Goal: Task Accomplishment & Management: Manage account settings

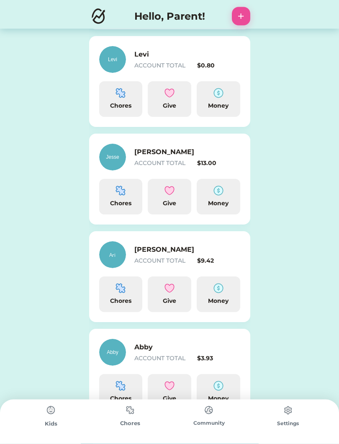
scroll to position [212, 0]
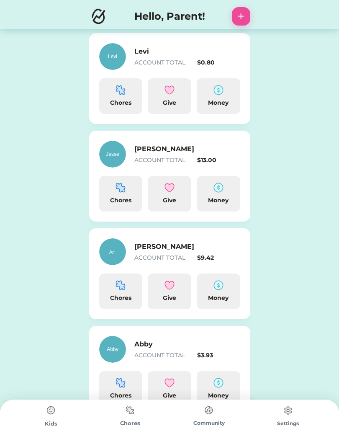
click at [222, 187] on img at bounding box center [218, 187] width 10 height 10
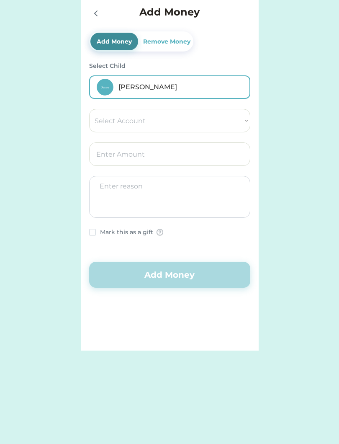
click at [167, 38] on div "Remove Money" at bounding box center [166, 41] width 51 height 9
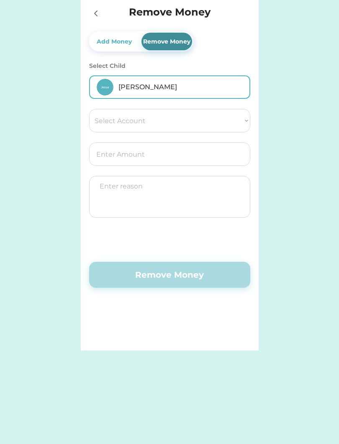
click at [186, 125] on select "Select Account Save Give Spend" at bounding box center [169, 120] width 161 height 23
select select ""1348695171700984260__LOOKUP__1754715264261x879648020028811600""
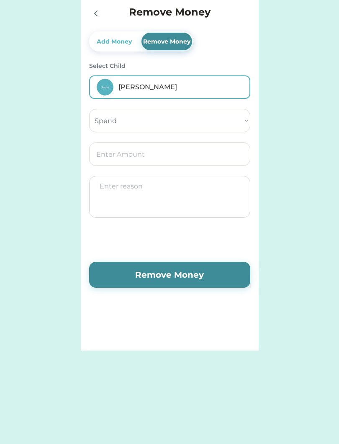
click at [230, 120] on select "Select Account Save Give Spend" at bounding box center [169, 120] width 161 height 23
click at [174, 150] on input "input" at bounding box center [169, 153] width 161 height 23
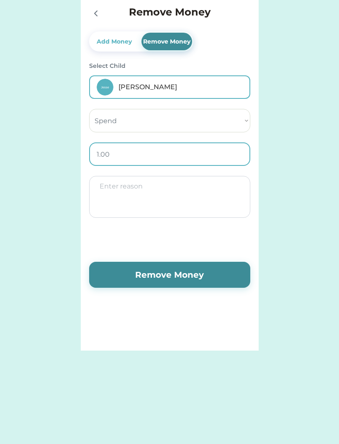
type input "13.00"
click at [162, 200] on textarea at bounding box center [169, 197] width 161 height 42
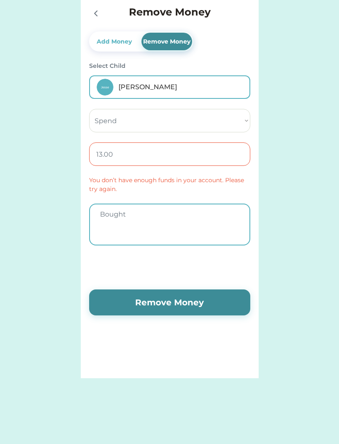
type textarea "Bought"
click at [235, 125] on select "Select Account Save Give Spend" at bounding box center [169, 120] width 161 height 23
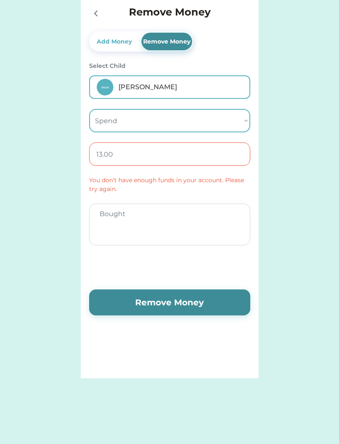
click at [90, 16] on div at bounding box center [95, 13] width 13 height 13
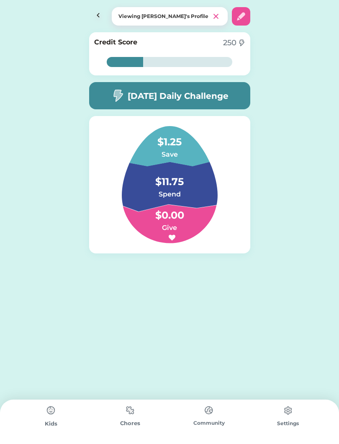
click at [245, 15] on img at bounding box center [241, 16] width 10 height 10
select select "2020"
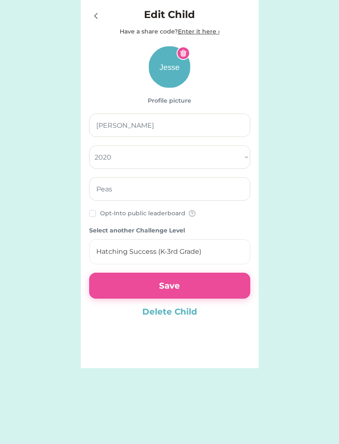
click at [95, 13] on icon at bounding box center [96, 16] width 10 height 10
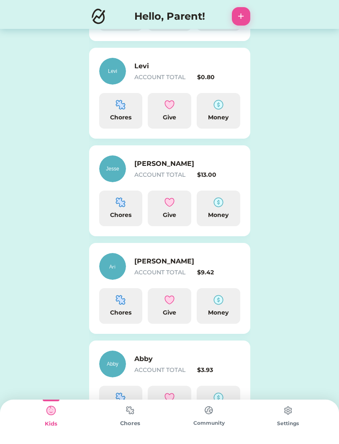
scroll to position [207, 0]
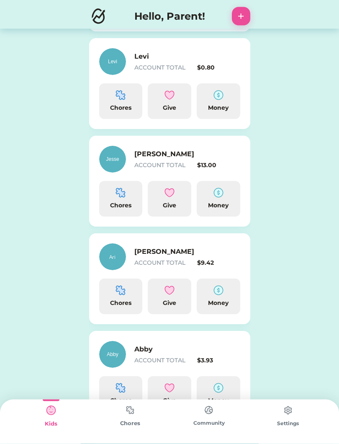
click at [219, 197] on img at bounding box center [218, 193] width 10 height 10
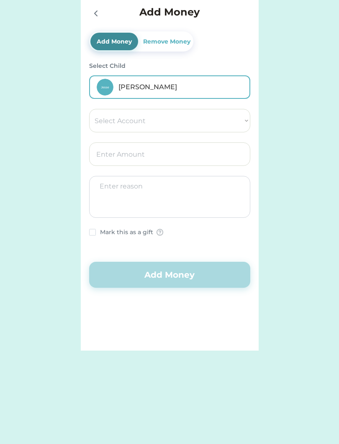
click at [169, 46] on div "Remove Money" at bounding box center [166, 42] width 51 height 18
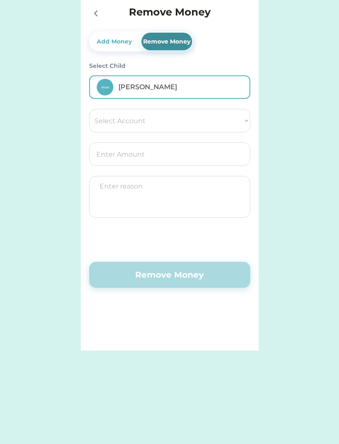
click at [231, 123] on select "Select Account Save Give Spend" at bounding box center [169, 120] width 161 height 23
select select ""1348695171700984260__LOOKUP__1754715264261x879648020028811600""
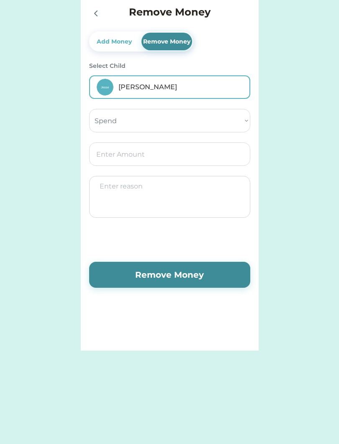
click at [154, 163] on input "input" at bounding box center [169, 153] width 161 height 23
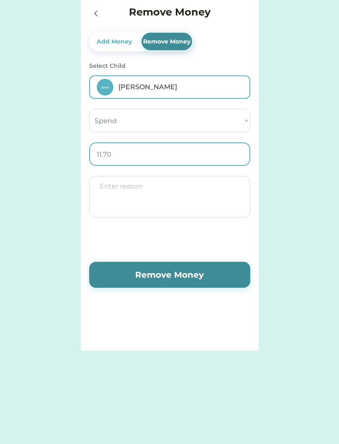
type input "11.75"
click at [176, 197] on textarea at bounding box center [169, 197] width 161 height 42
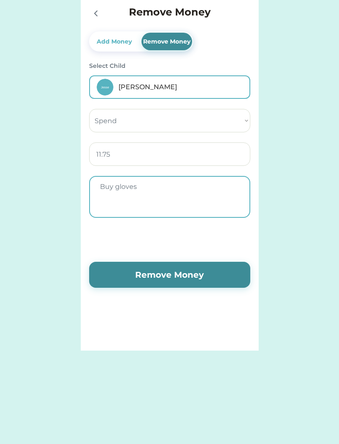
type textarea "Buy gloves"
click at [193, 275] on button "Remove Money" at bounding box center [169, 275] width 161 height 26
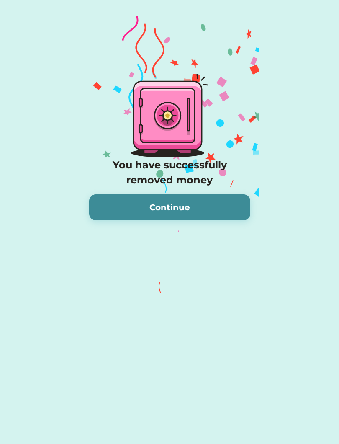
click at [204, 197] on button "Continue" at bounding box center [169, 207] width 161 height 26
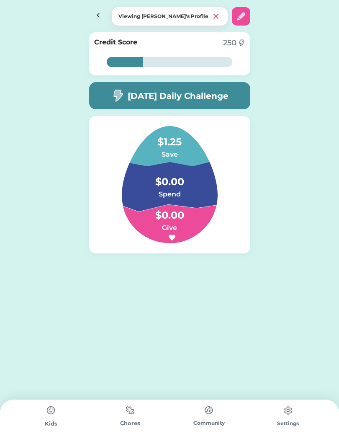
click at [242, 17] on img at bounding box center [241, 16] width 10 height 10
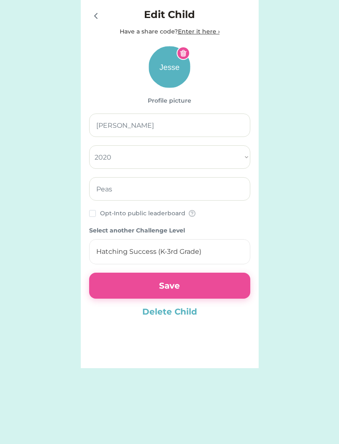
click at [97, 13] on icon at bounding box center [96, 16] width 10 height 10
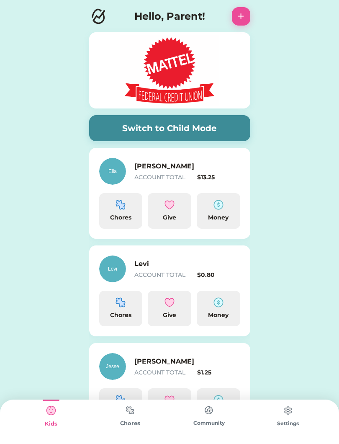
click at [204, 368] on div "$1.25" at bounding box center [218, 372] width 43 height 9
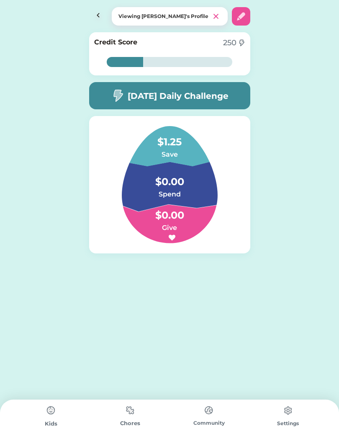
click at [93, 22] on img at bounding box center [98, 16] width 18 height 18
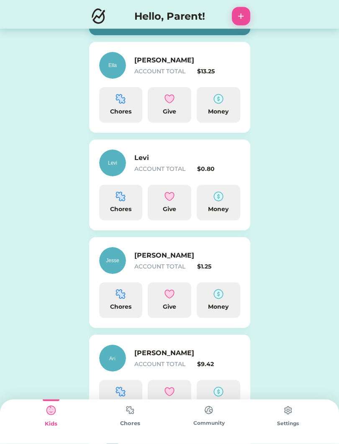
scroll to position [126, 0]
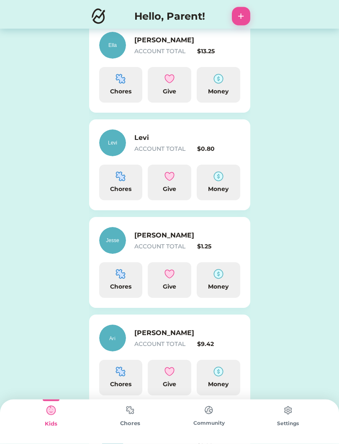
click at [223, 277] on img at bounding box center [218, 274] width 10 height 10
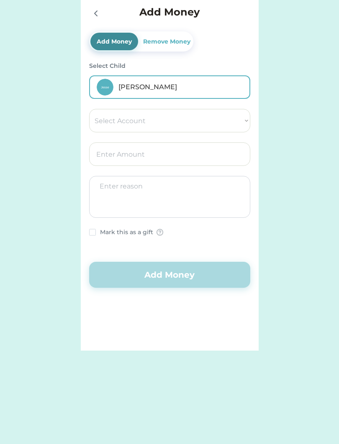
click at [229, 118] on select "Select Account Save Give Spend" at bounding box center [169, 120] width 161 height 23
select select ""1348695171700984260__LOOKUP__1754715262331x844438194039792900""
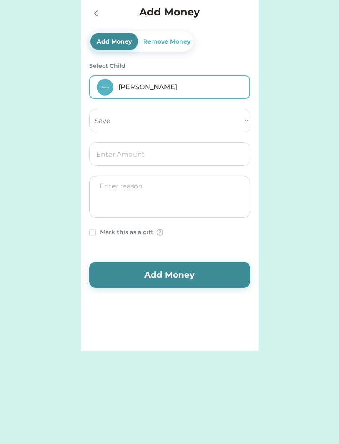
click at [190, 158] on input "input" at bounding box center [169, 153] width 161 height 23
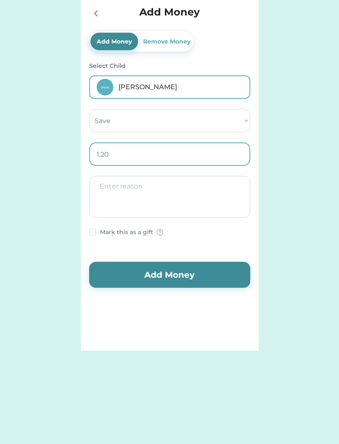
type input "1.25"
click at [198, 200] on textarea at bounding box center [169, 197] width 161 height 42
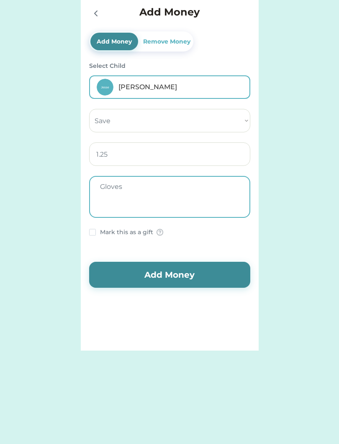
type textarea "Gloves"
click at [187, 279] on button "Add Money" at bounding box center [169, 275] width 161 height 26
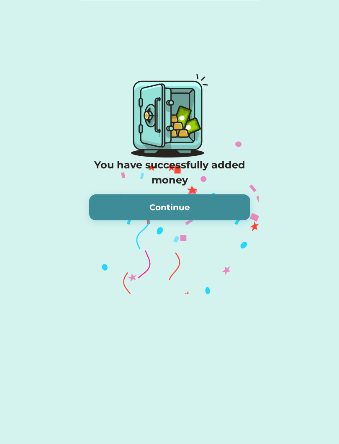
click at [195, 201] on button "Continue" at bounding box center [169, 207] width 161 height 26
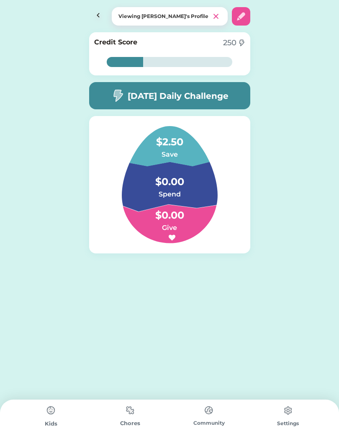
click at [172, 148] on h4 "$2.50" at bounding box center [170, 137] width 84 height 23
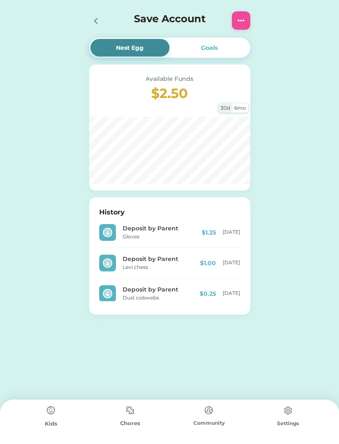
click at [97, 12] on div at bounding box center [98, 20] width 18 height 18
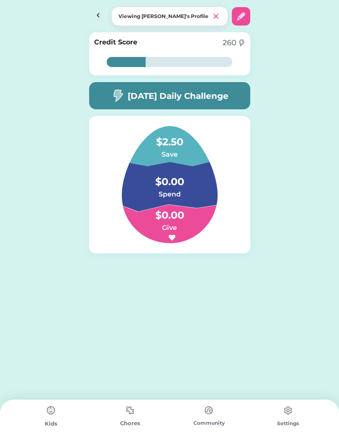
click at [246, 14] on img at bounding box center [241, 16] width 10 height 10
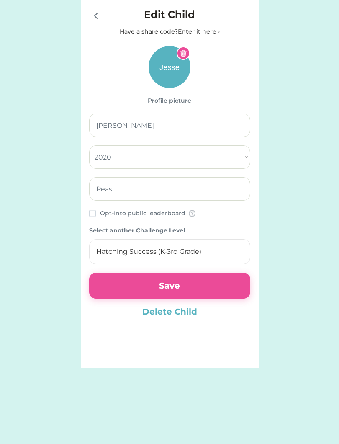
click at [96, 11] on icon at bounding box center [96, 16] width 10 height 10
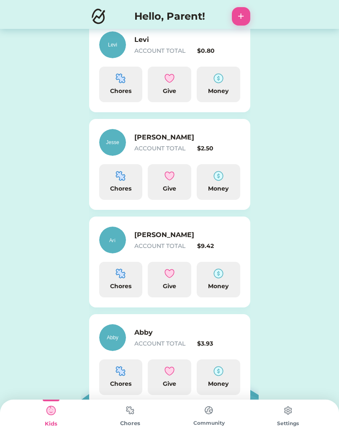
scroll to position [242, 0]
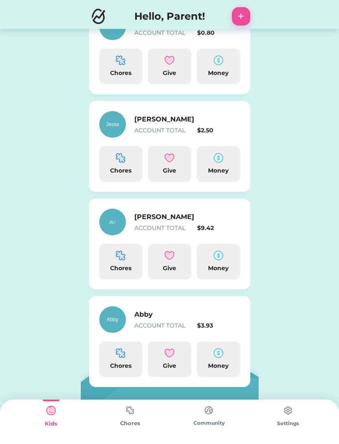
click at [156, 226] on div "ACCOUNT TOTAL" at bounding box center [164, 227] width 60 height 9
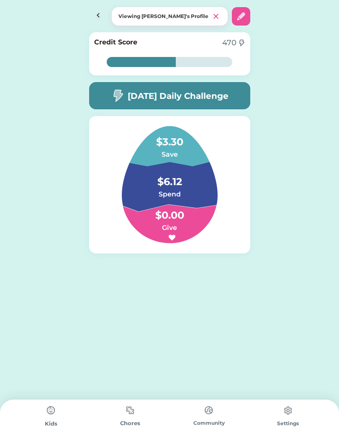
click at [133, 427] on div "Chores" at bounding box center [130, 423] width 79 height 8
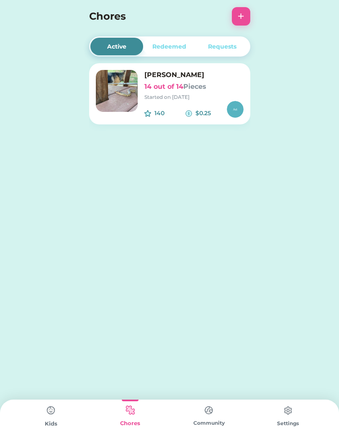
click at [156, 86] on h6 "14 out of 14 Pieces" at bounding box center [193, 87] width 99 height 10
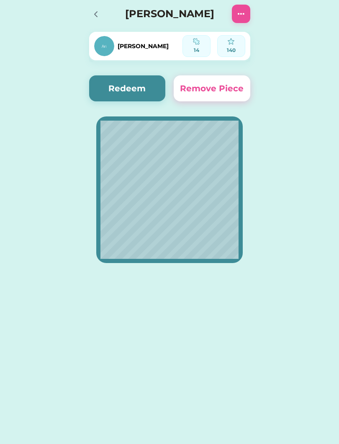
click at [140, 82] on button "Redeem" at bounding box center [127, 88] width 77 height 26
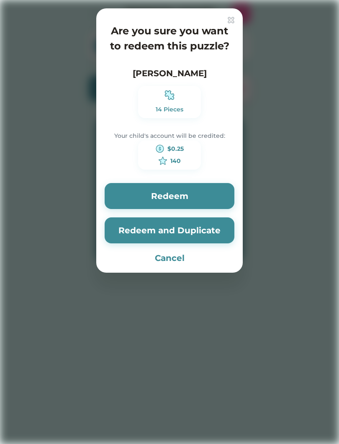
click at [231, 17] on img at bounding box center [231, 20] width 7 height 7
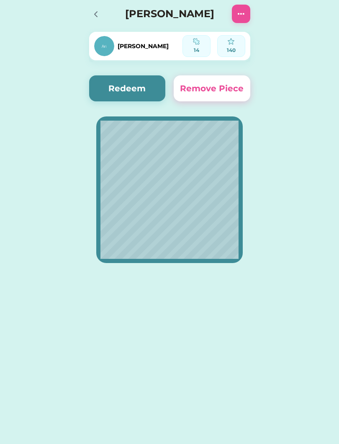
click at [246, 16] on img at bounding box center [241, 14] width 10 height 10
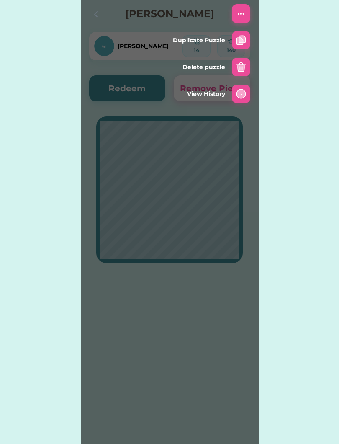
click at [238, 67] on img at bounding box center [241, 67] width 10 height 10
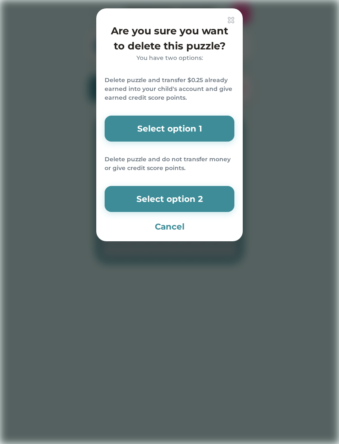
click at [302, 105] on div at bounding box center [169, 222] width 339 height 444
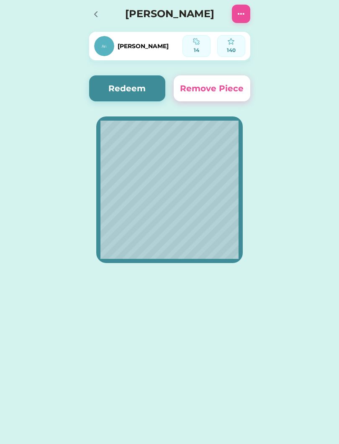
click at [0, 349] on div "Active Redeemed Requests [PERSON_NAME] 14 out of 14 Pieces Started on [DATE] 14…" at bounding box center [169, 222] width 339 height 444
click at [92, 8] on div at bounding box center [95, 14] width 13 height 13
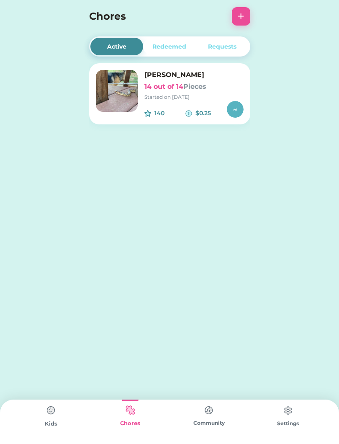
click at [51, 417] on img at bounding box center [51, 410] width 17 height 17
